Goal: Information Seeking & Learning: Learn about a topic

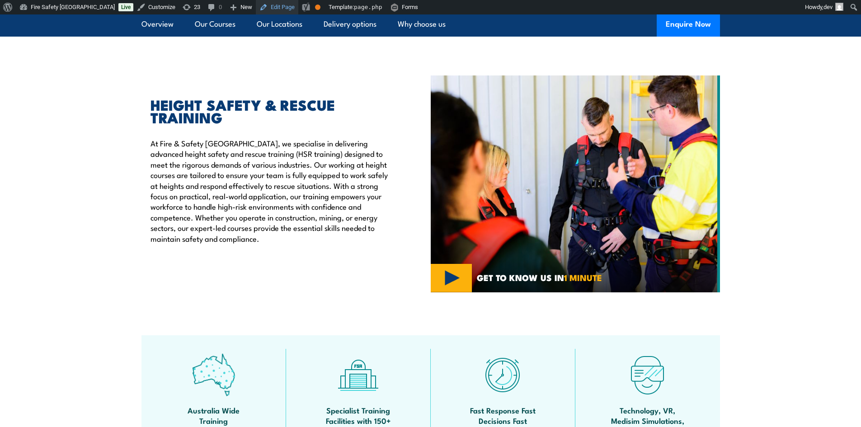
scroll to position [150, 0]
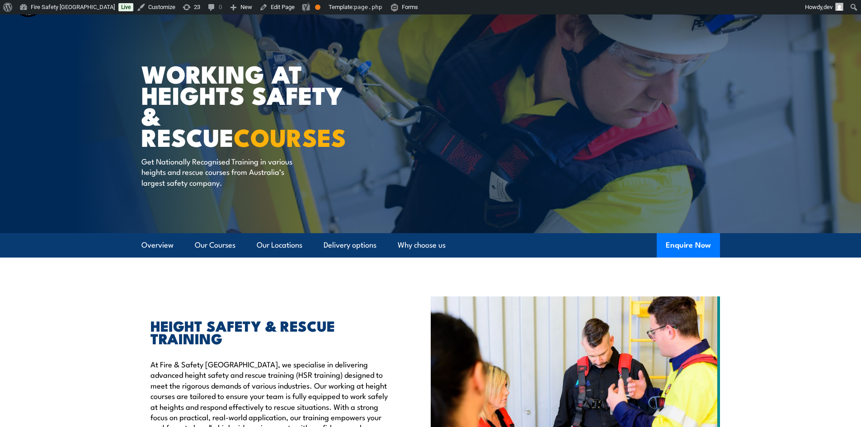
scroll to position [0, 0]
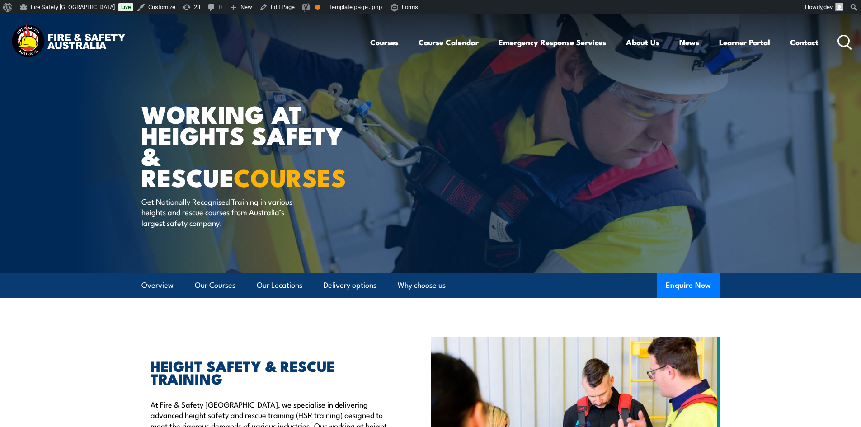
click at [314, 85] on div "WORKING AT HEIGHTS SAFETY & RESCUE COURSES Get Nationally Recognised Training i…" at bounding box center [252, 143] width 223 height 259
click at [145, 85] on div "WORKING AT HEIGHTS SAFETY & RESCUE COURSES Get Nationally Recognised Training i…" at bounding box center [252, 143] width 223 height 259
click at [137, 114] on img at bounding box center [430, 143] width 861 height 259
click at [383, 146] on article "WORKING AT HEIGHTS SAFETY & RESCUE COURSES Get Nationally Recognised Training i…" at bounding box center [430, 143] width 579 height 259
click at [361, 143] on h1 "WORKING AT HEIGHTS SAFETY & RESCUE COURSES" at bounding box center [252, 145] width 223 height 85
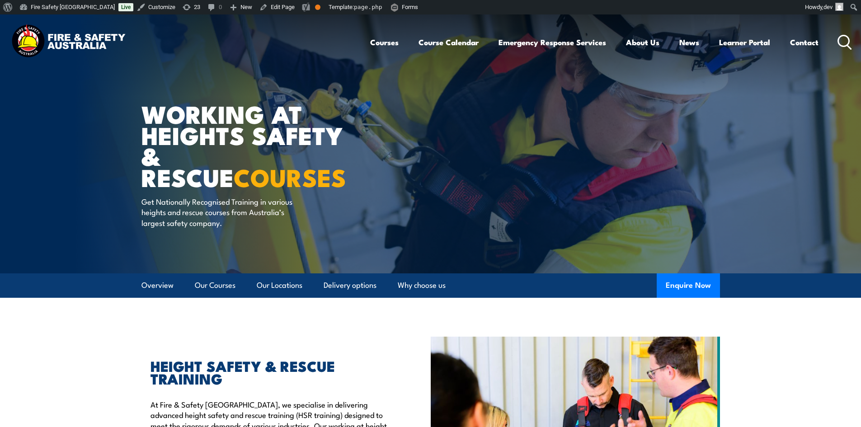
click at [311, 121] on h1 "WORKING AT HEIGHTS SAFETY & RESCUE COURSES" at bounding box center [252, 145] width 223 height 85
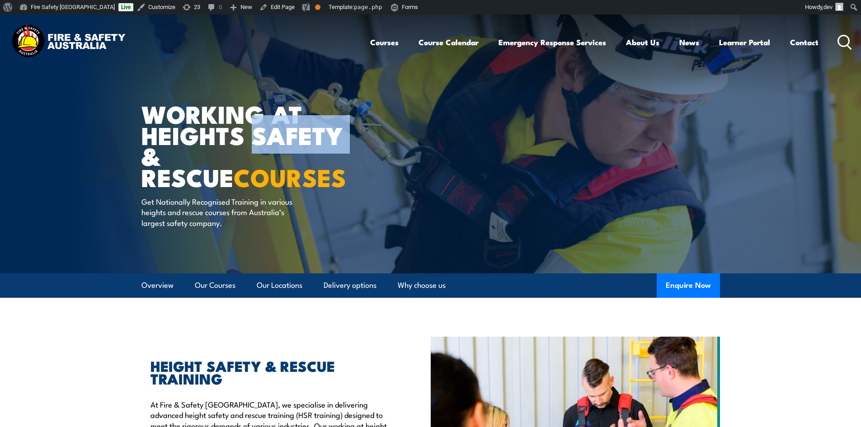
click at [311, 121] on h1 "WORKING AT HEIGHTS SAFETY & RESCUE COURSES" at bounding box center [252, 145] width 223 height 85
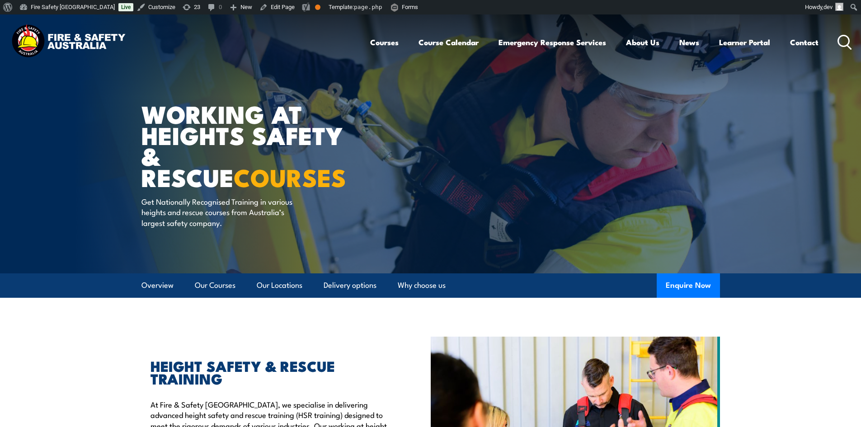
click at [148, 109] on h1 "WORKING AT HEIGHTS SAFETY & RESCUE COURSES" at bounding box center [252, 145] width 223 height 85
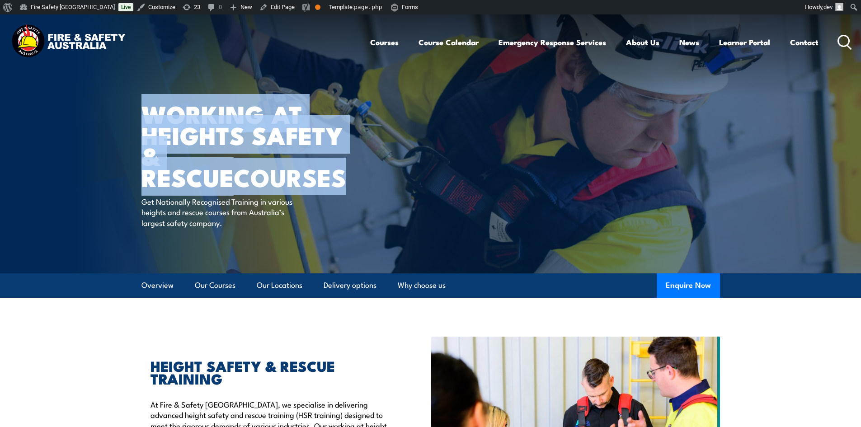
drag, startPoint x: 145, startPoint y: 105, endPoint x: 372, endPoint y: 178, distance: 238.3
click at [372, 178] on article "WORKING AT HEIGHTS SAFETY & RESCUE COURSES Get Nationally Recognised Training i…" at bounding box center [430, 143] width 579 height 259
copy h1 "WORKING AT HEIGHTS SAFETY & RESCUE COURSES"
